Goal: Navigation & Orientation: Understand site structure

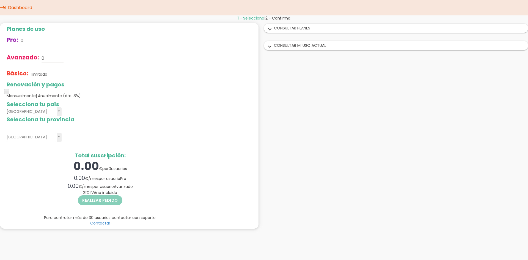
click at [272, 48] on icon "expand_more" at bounding box center [270, 46] width 9 height 7
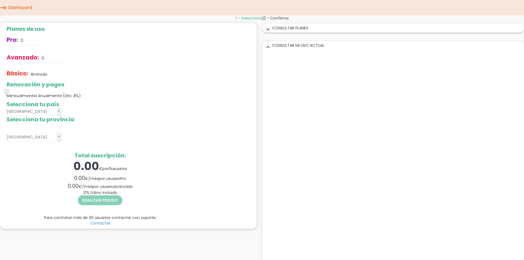
click at [266, 49] on icon "expand_more" at bounding box center [268, 46] width 9 height 7
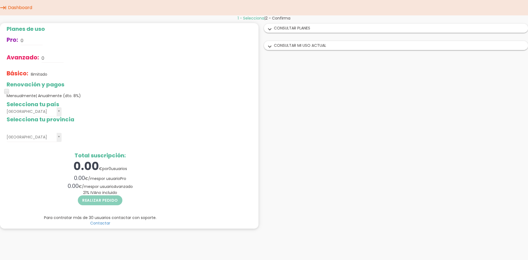
click at [270, 29] on icon "expand_more" at bounding box center [270, 29] width 9 height 7
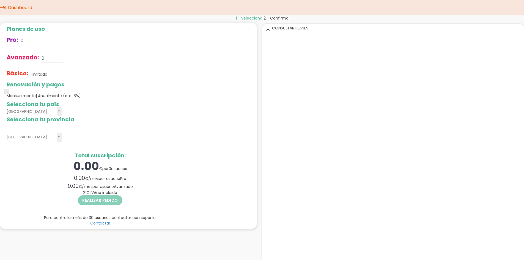
click at [270, 31] on icon "expand_more" at bounding box center [268, 29] width 9 height 7
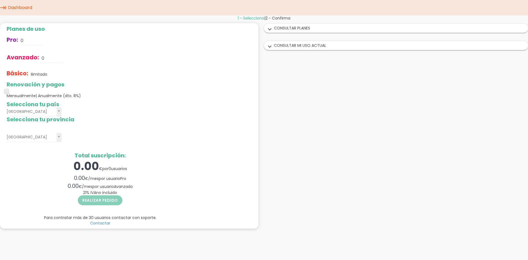
click at [270, 30] on icon "expand_more" at bounding box center [270, 29] width 9 height 7
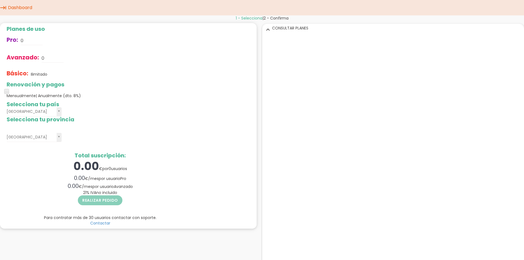
click at [269, 29] on icon "expand_more" at bounding box center [268, 29] width 9 height 7
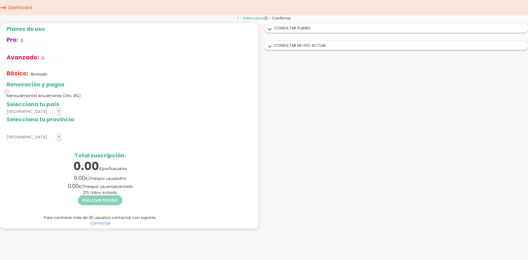
click at [270, 48] on icon "expand_more" at bounding box center [270, 46] width 9 height 7
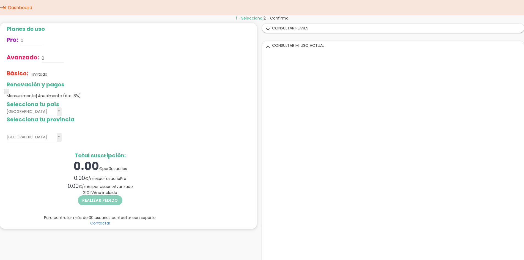
click at [269, 48] on icon "expand_more" at bounding box center [268, 46] width 9 height 7
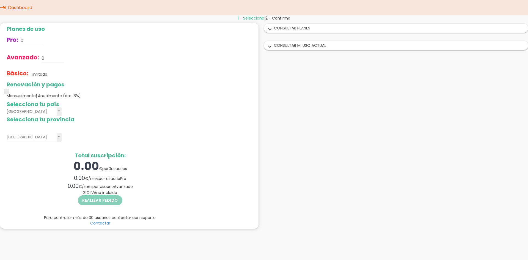
click at [271, 49] on icon "expand_more" at bounding box center [270, 46] width 9 height 7
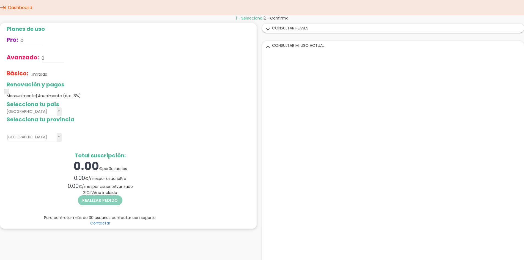
click at [271, 48] on icon "expand_more" at bounding box center [268, 46] width 9 height 7
